Goal: Use online tool/utility: Use online tool/utility

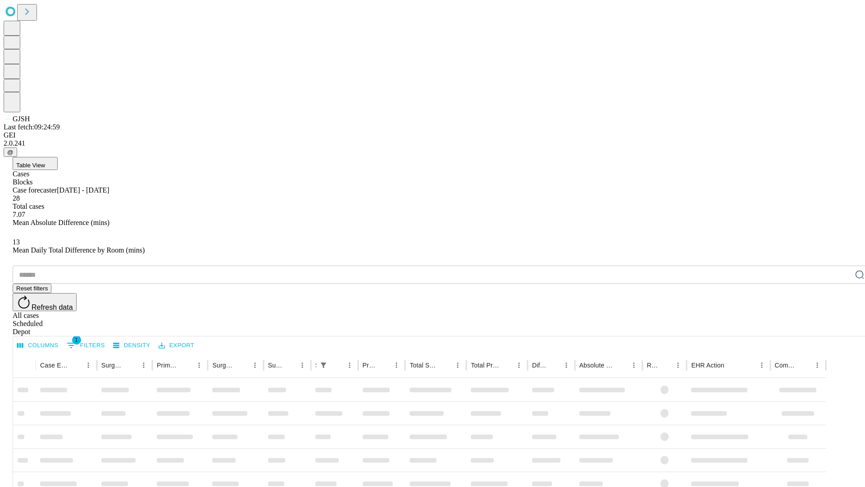
click at [45, 162] on span "Table View" at bounding box center [30, 165] width 29 height 7
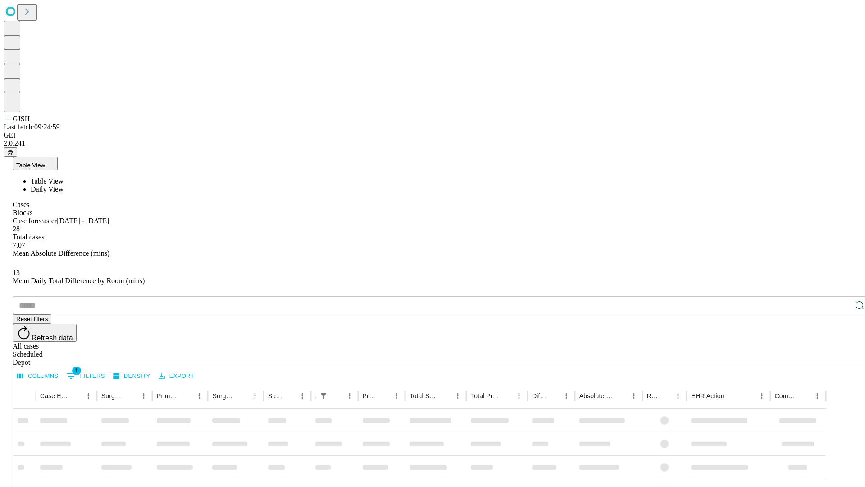
click at [64, 185] on span "Daily View" at bounding box center [47, 189] width 33 height 8
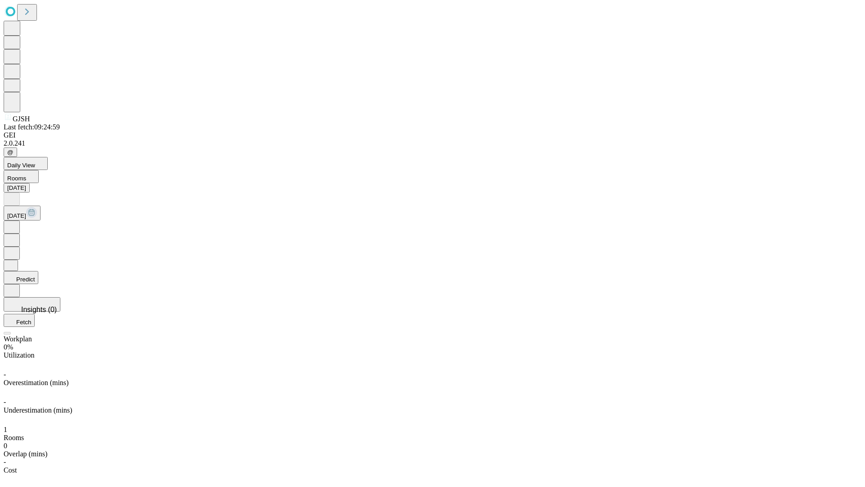
click at [38, 271] on button "Predict" at bounding box center [21, 277] width 35 height 13
